Goal: Find specific page/section: Find specific page/section

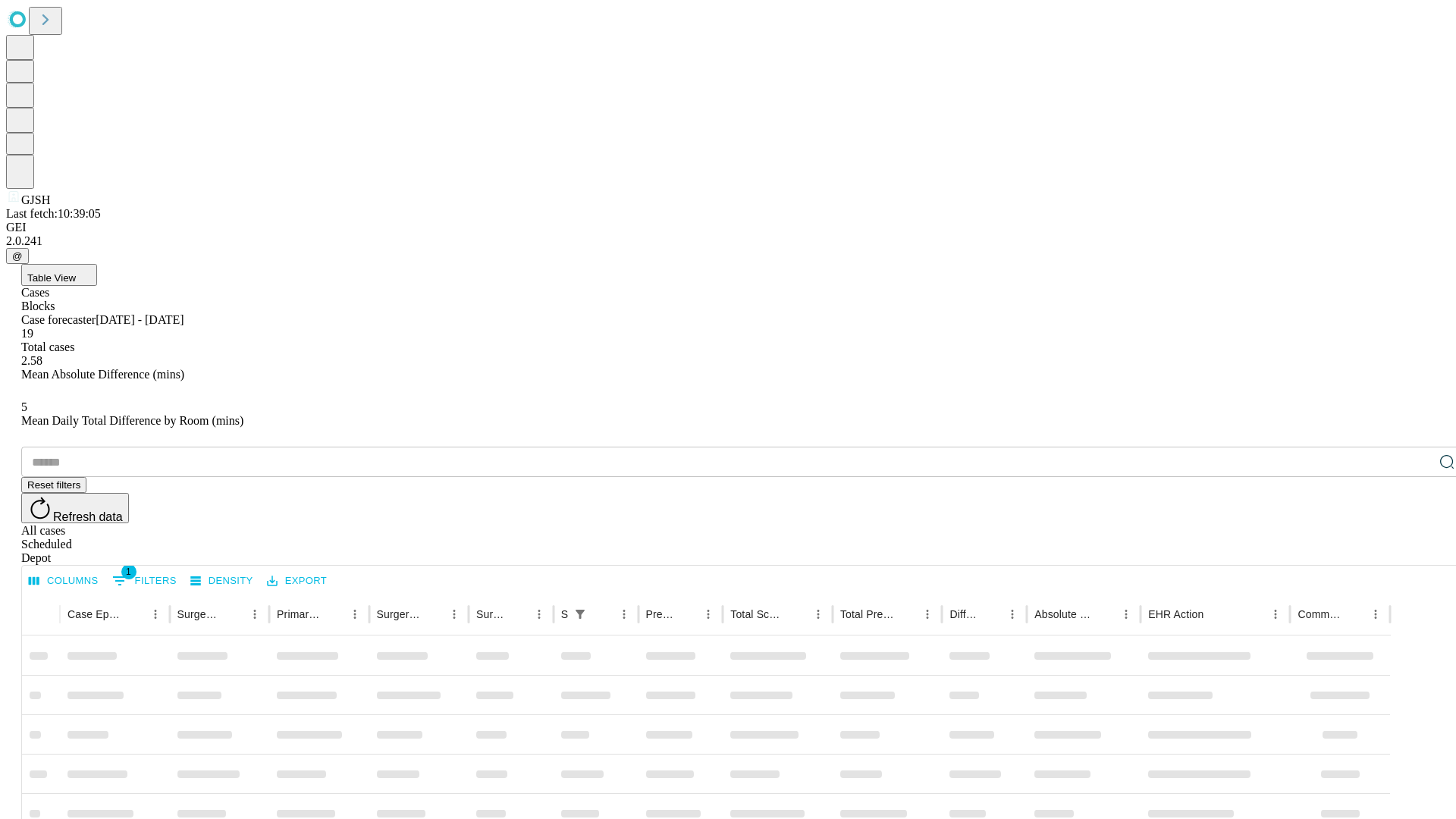
click at [1417, 551] on div "Depot" at bounding box center [742, 558] width 1443 height 13
